Goal: Find contact information: Obtain details needed to contact an individual or organization

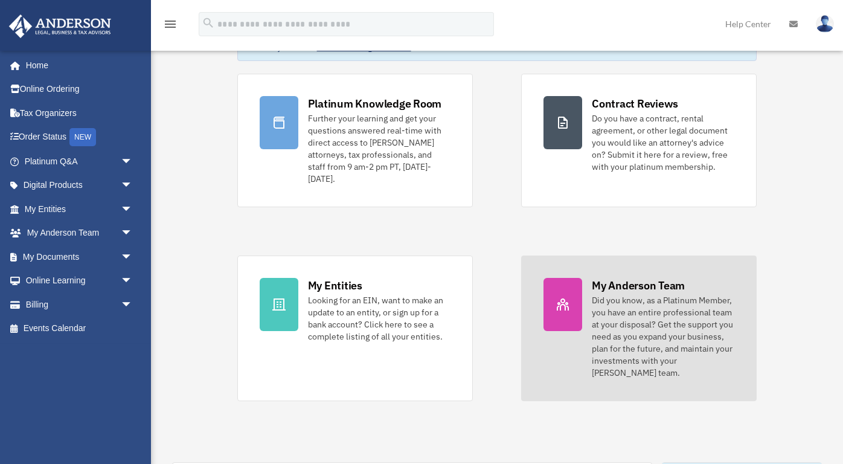
scroll to position [93, 0]
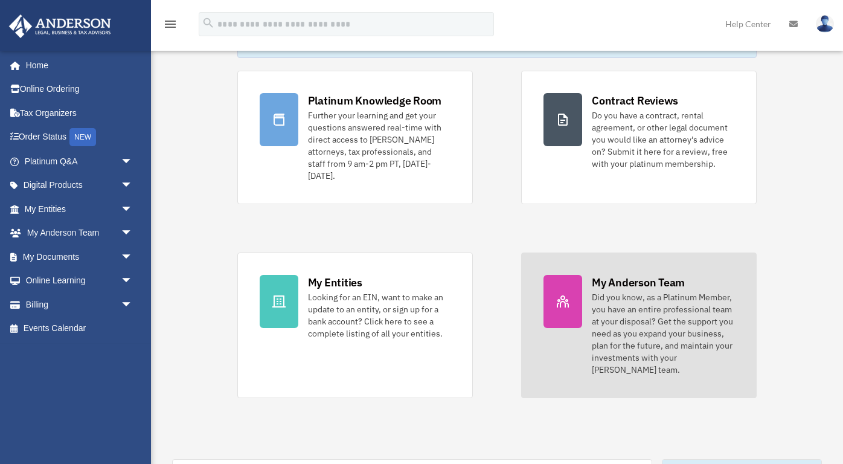
click at [654, 346] on div "Did you know, as a Platinum Member, you have an entire professional team at you…" at bounding box center [663, 333] width 142 height 85
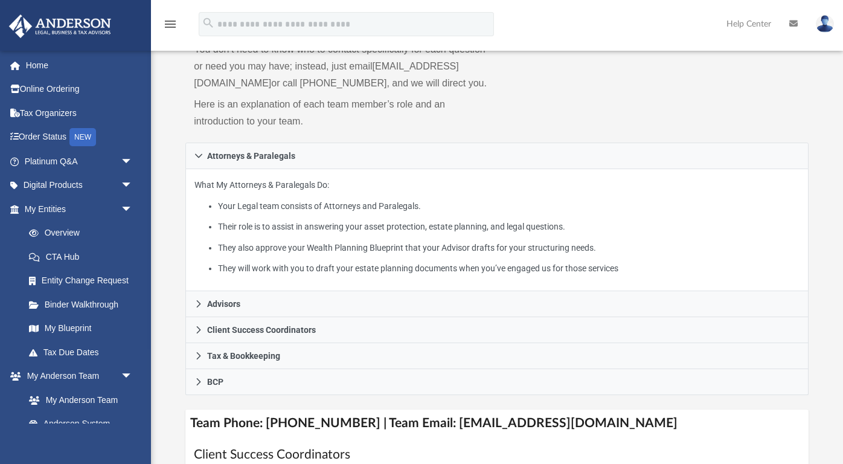
scroll to position [134, 0]
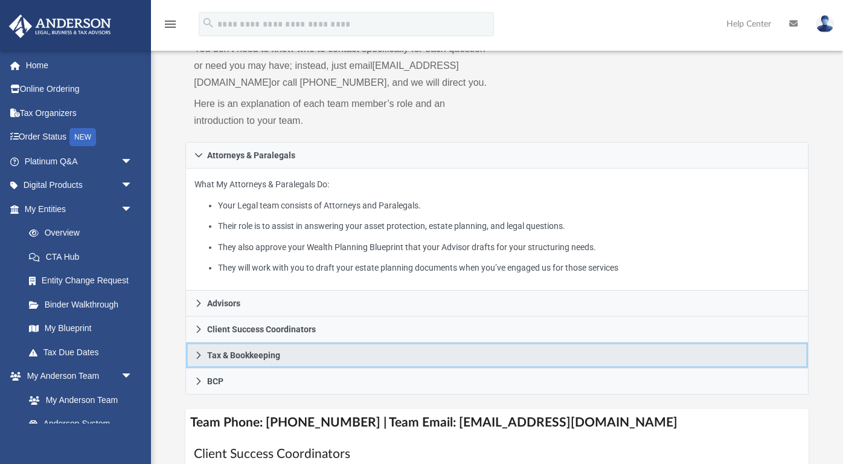
click at [198, 359] on icon at bounding box center [198, 355] width 8 height 8
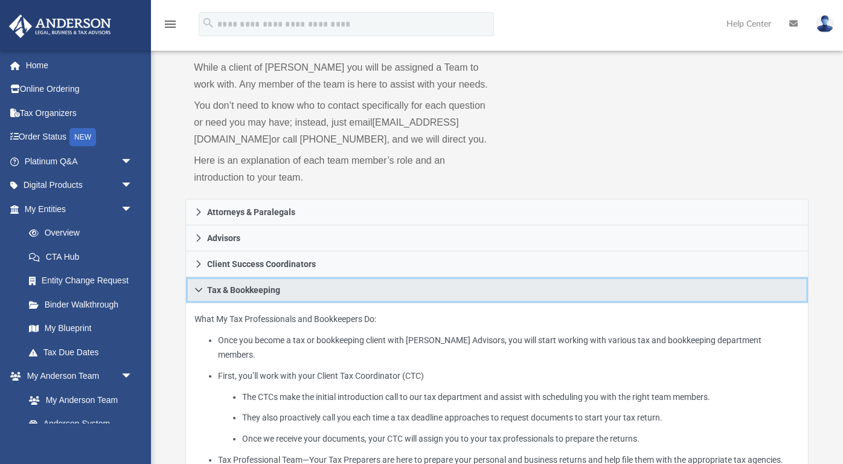
scroll to position [71, 0]
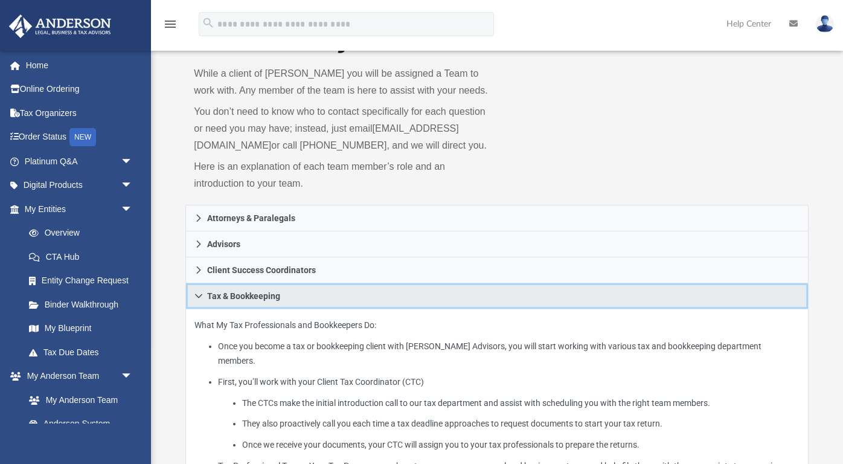
click at [196, 300] on icon at bounding box center [198, 296] width 8 height 8
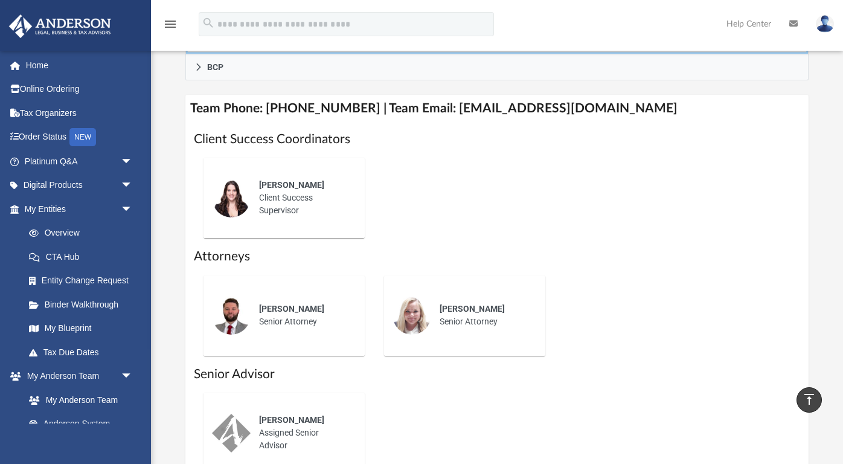
scroll to position [324, 0]
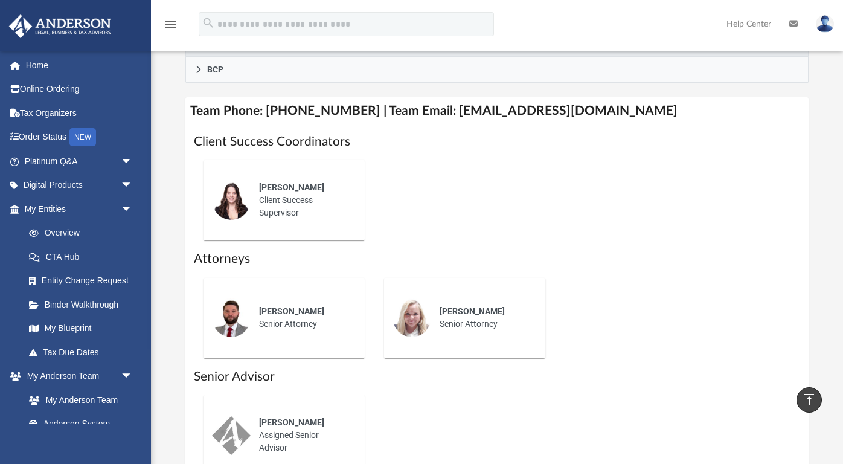
click at [262, 211] on div "Jennie Wilson Client Success Supervisor" at bounding box center [304, 200] width 106 height 55
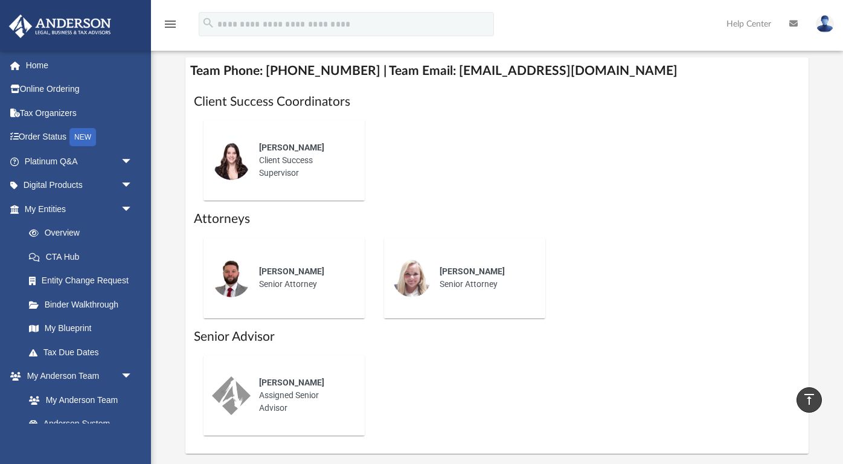
scroll to position [362, 0]
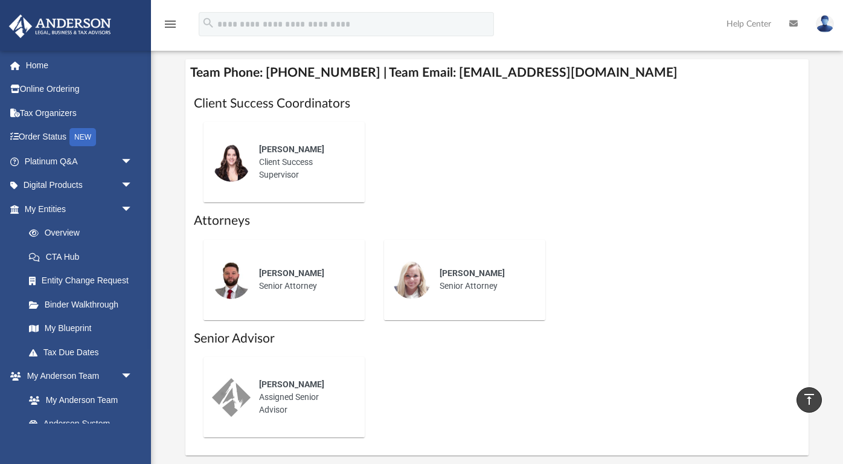
click at [296, 154] on span "Jennie Wilson" at bounding box center [291, 149] width 65 height 10
click at [325, 190] on div "Jennie Wilson Client Success Supervisor" at bounding box center [304, 162] width 106 height 55
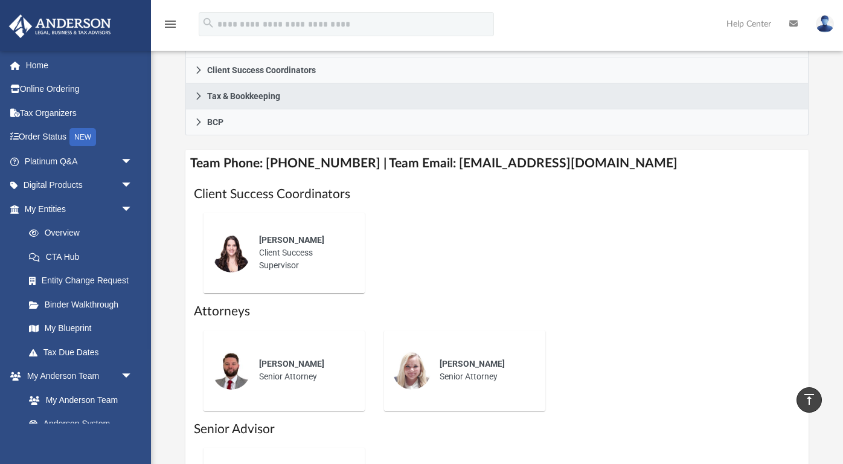
scroll to position [266, 0]
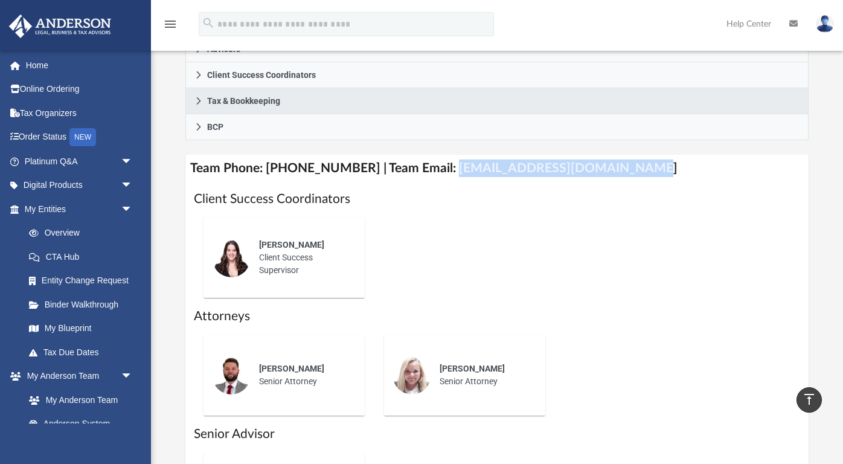
drag, startPoint x: 619, startPoint y: 182, endPoint x: 431, endPoint y: 188, distance: 188.4
click at [431, 182] on h4 "Team Phone: (725) 201-7371 | Team Email: myteam@andersonadvisors.com" at bounding box center [496, 168] width 622 height 27
copy h4 "myteam@andersonadvisors.com"
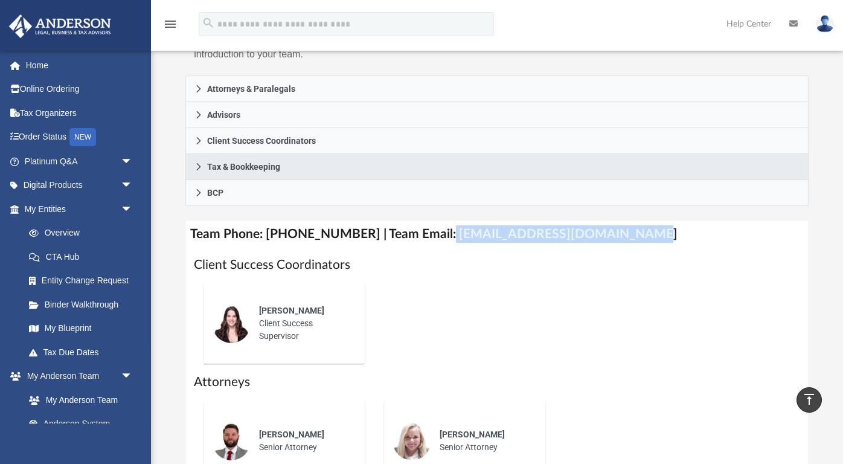
scroll to position [211, 0]
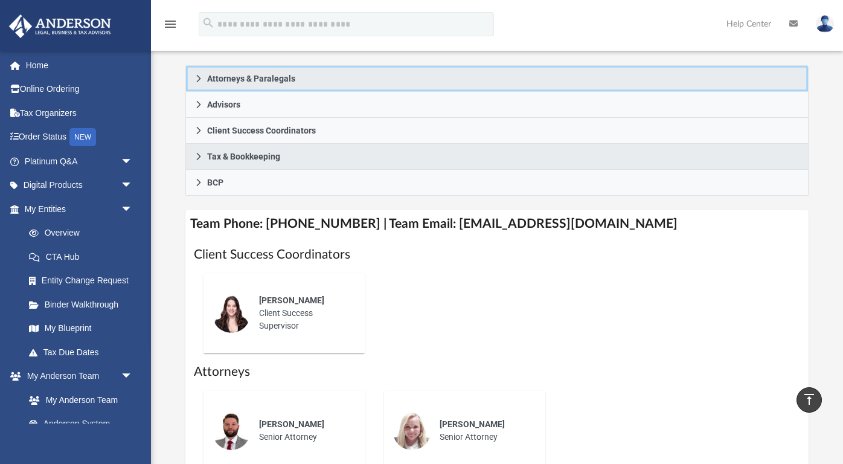
click at [201, 83] on icon at bounding box center [198, 78] width 8 height 8
